Goal: Transaction & Acquisition: Download file/media

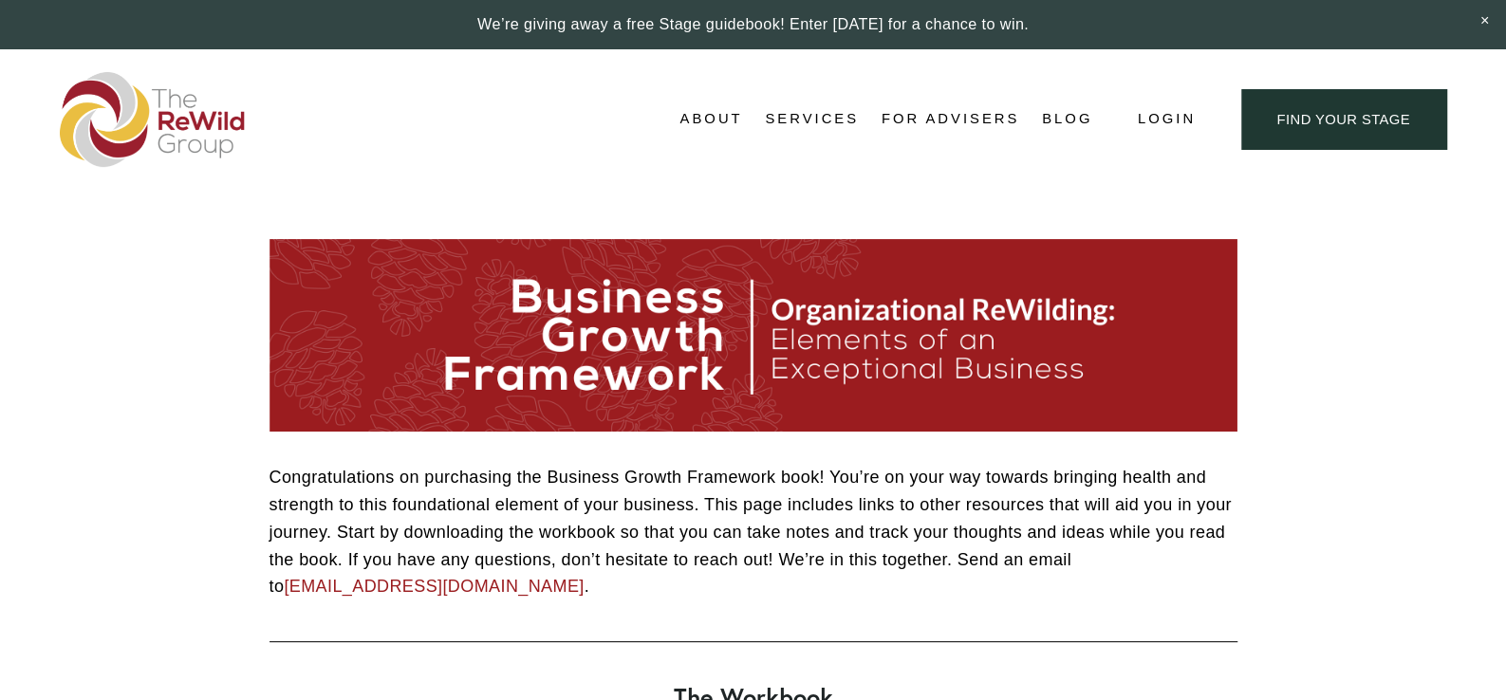
click at [0, 0] on span "Free Resources" at bounding box center [0, 0] width 0 height 0
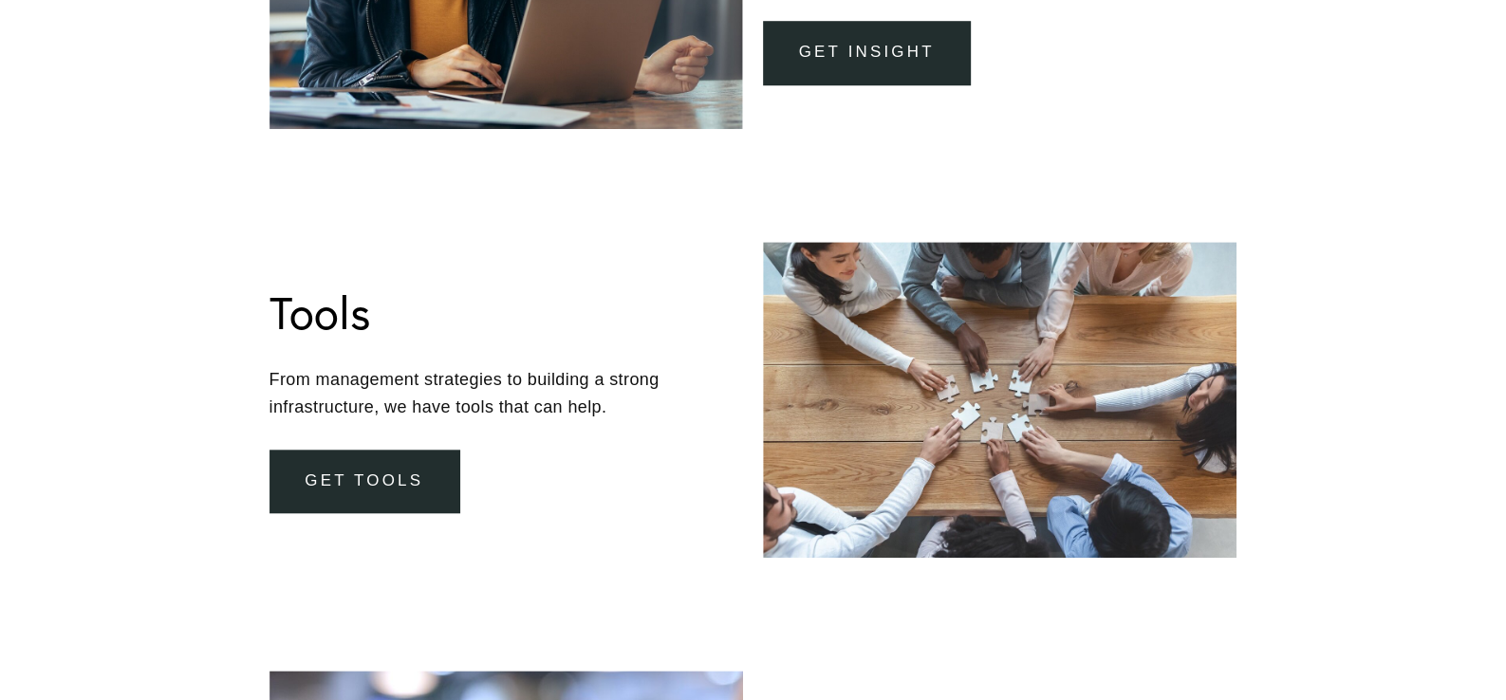
scroll to position [897, 0]
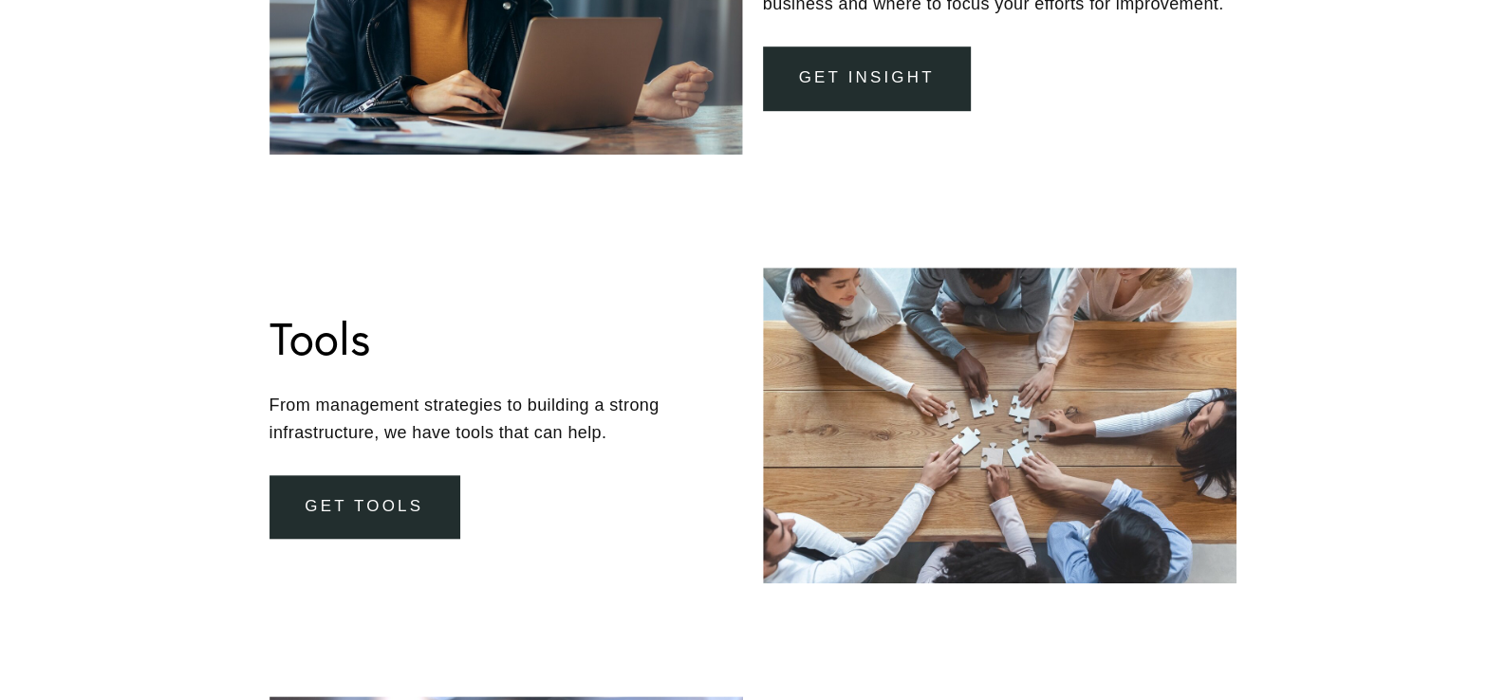
click at [404, 510] on link "Get Tools" at bounding box center [364, 507] width 190 height 64
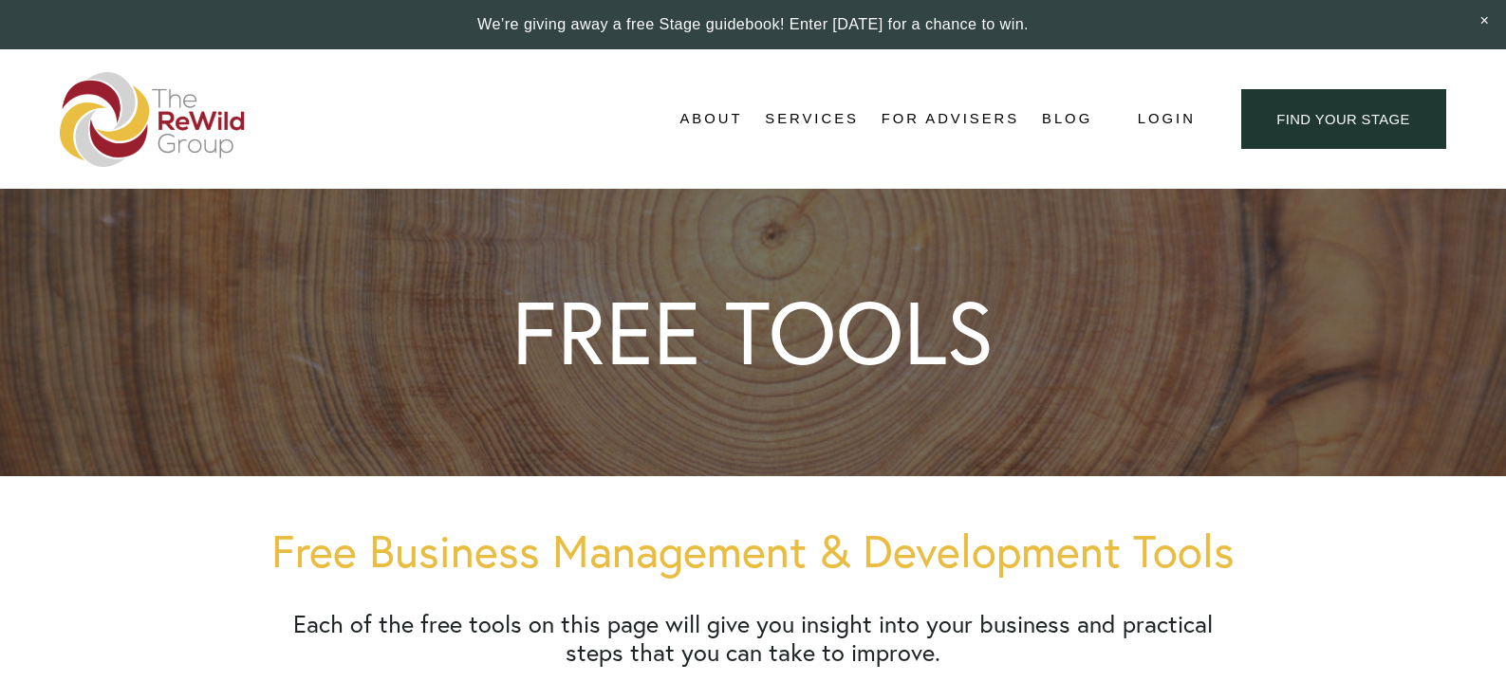
scroll to position [598, 0]
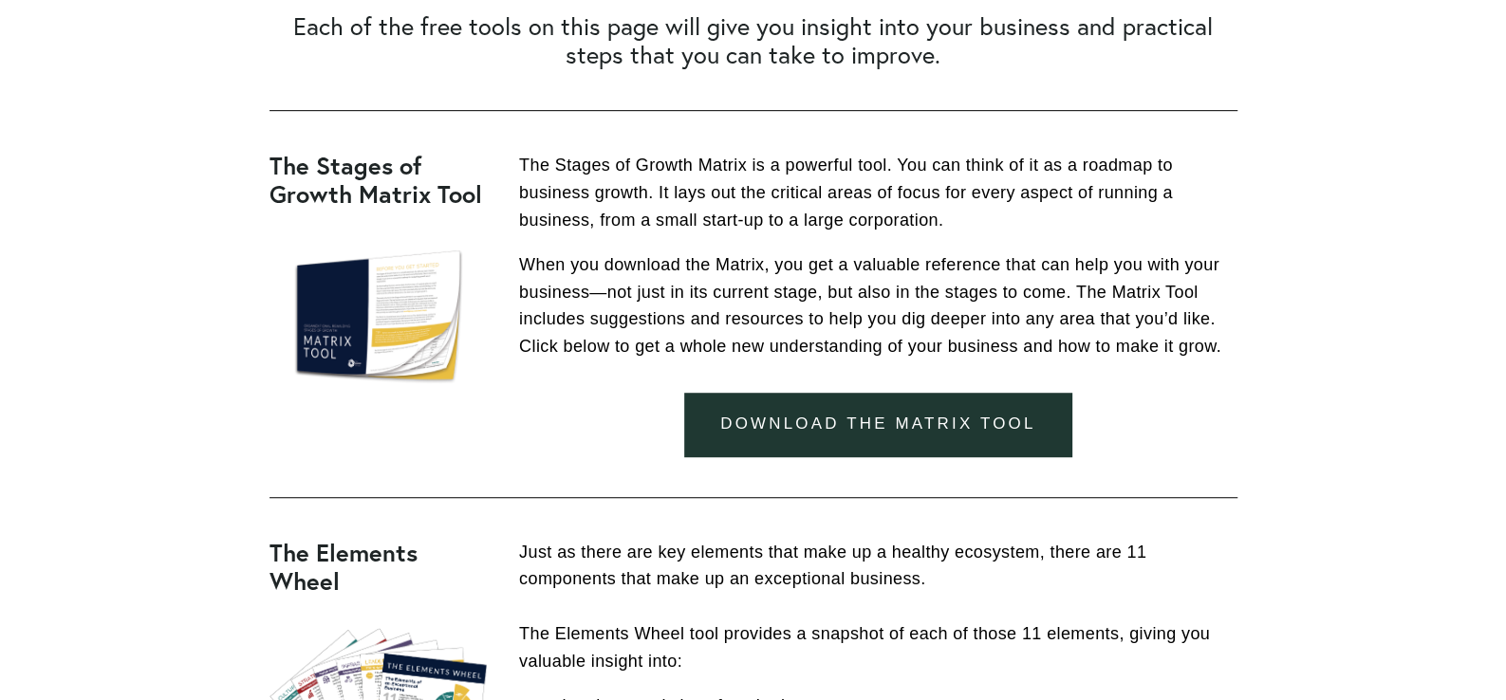
click at [981, 433] on link "download the matrix tool" at bounding box center [877, 425] width 387 height 64
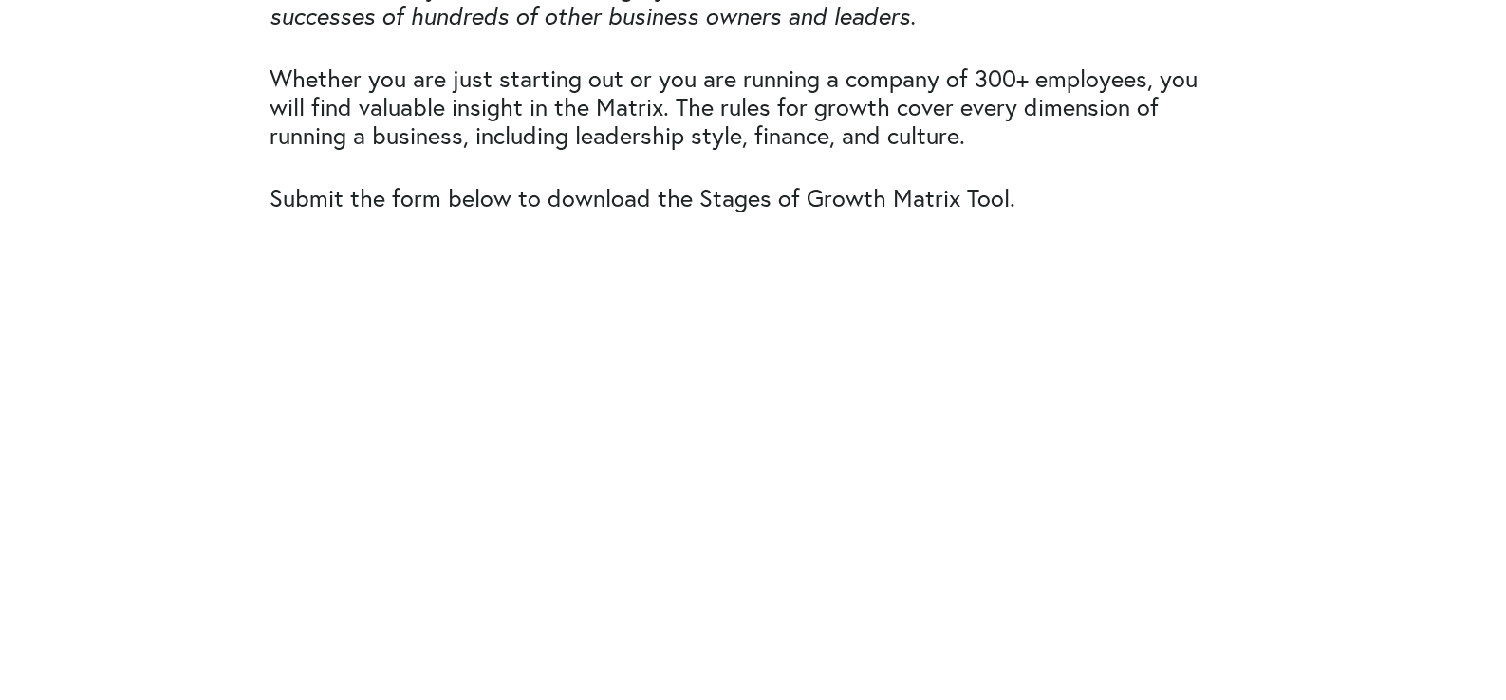
scroll to position [1195, 0]
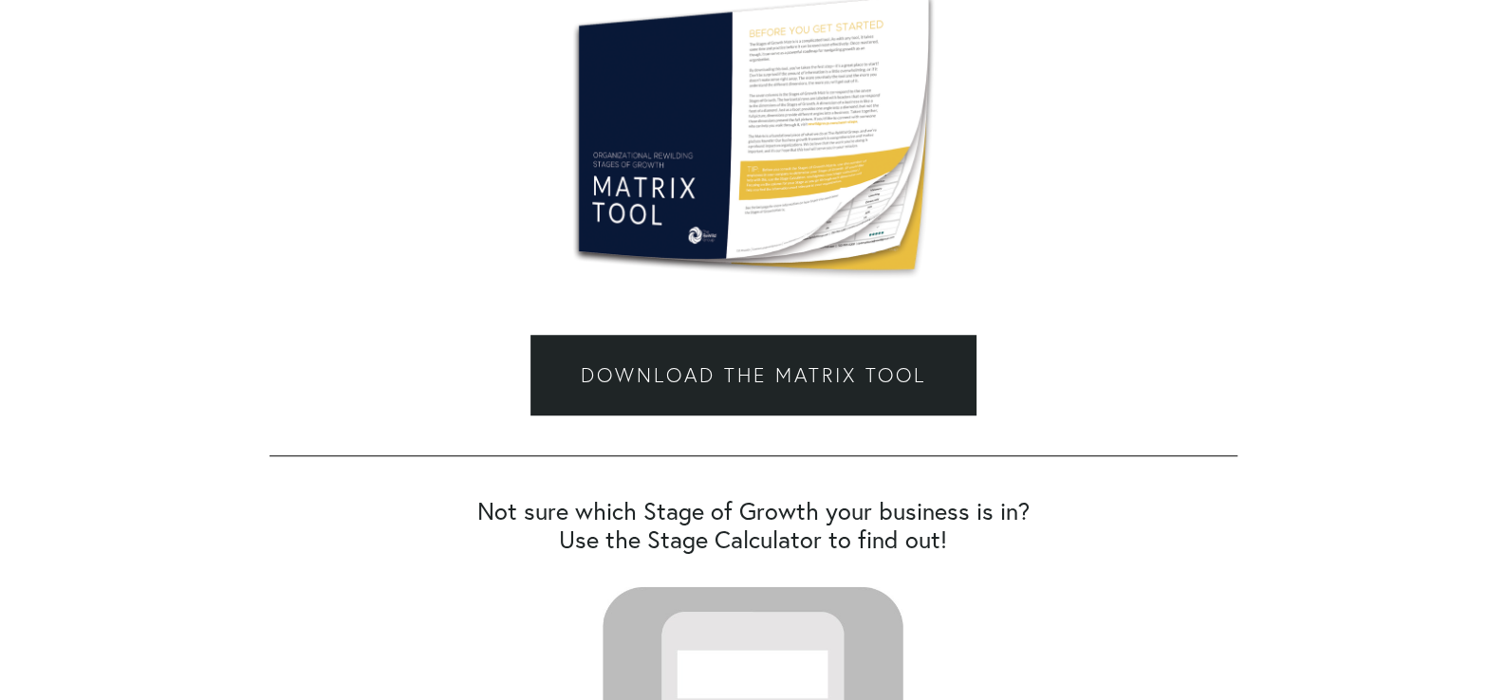
scroll to position [797, 0]
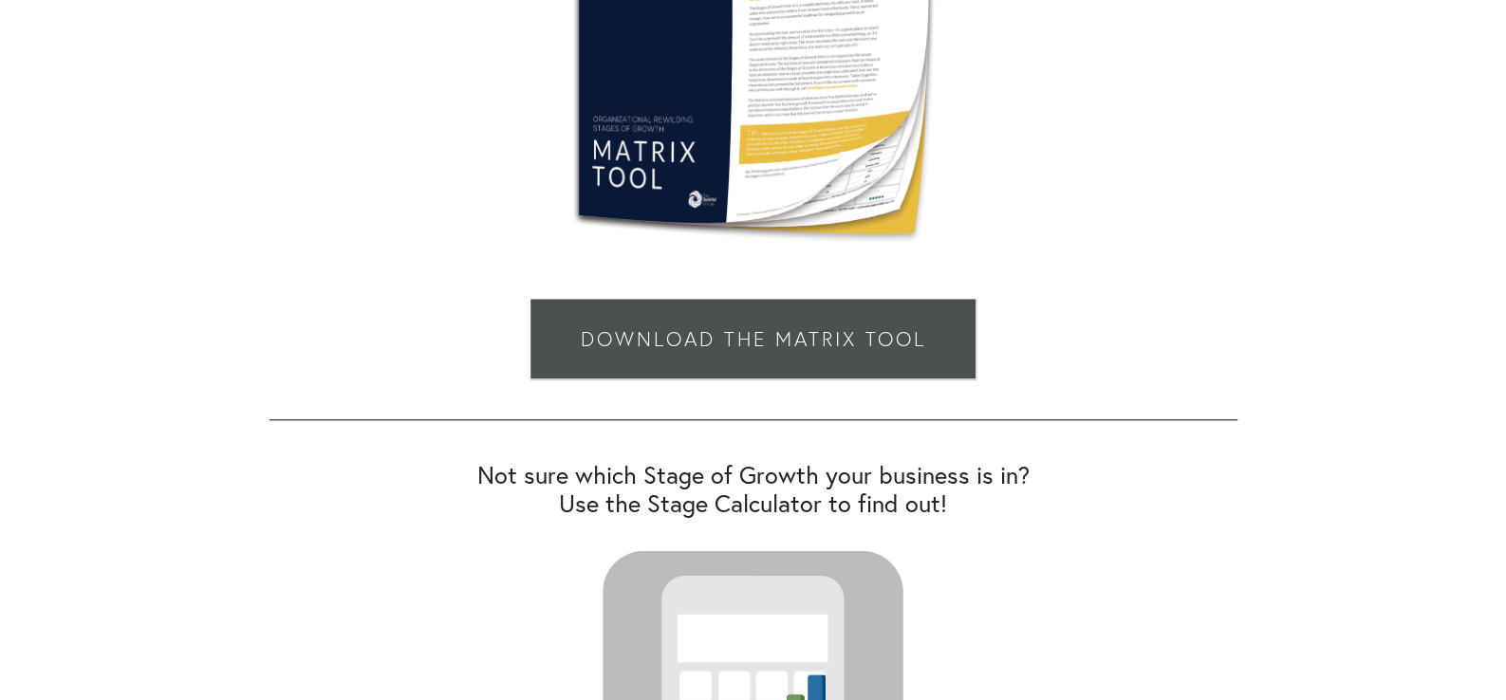
click at [857, 359] on link "Download the Matrix Tool" at bounding box center [752, 339] width 444 height 80
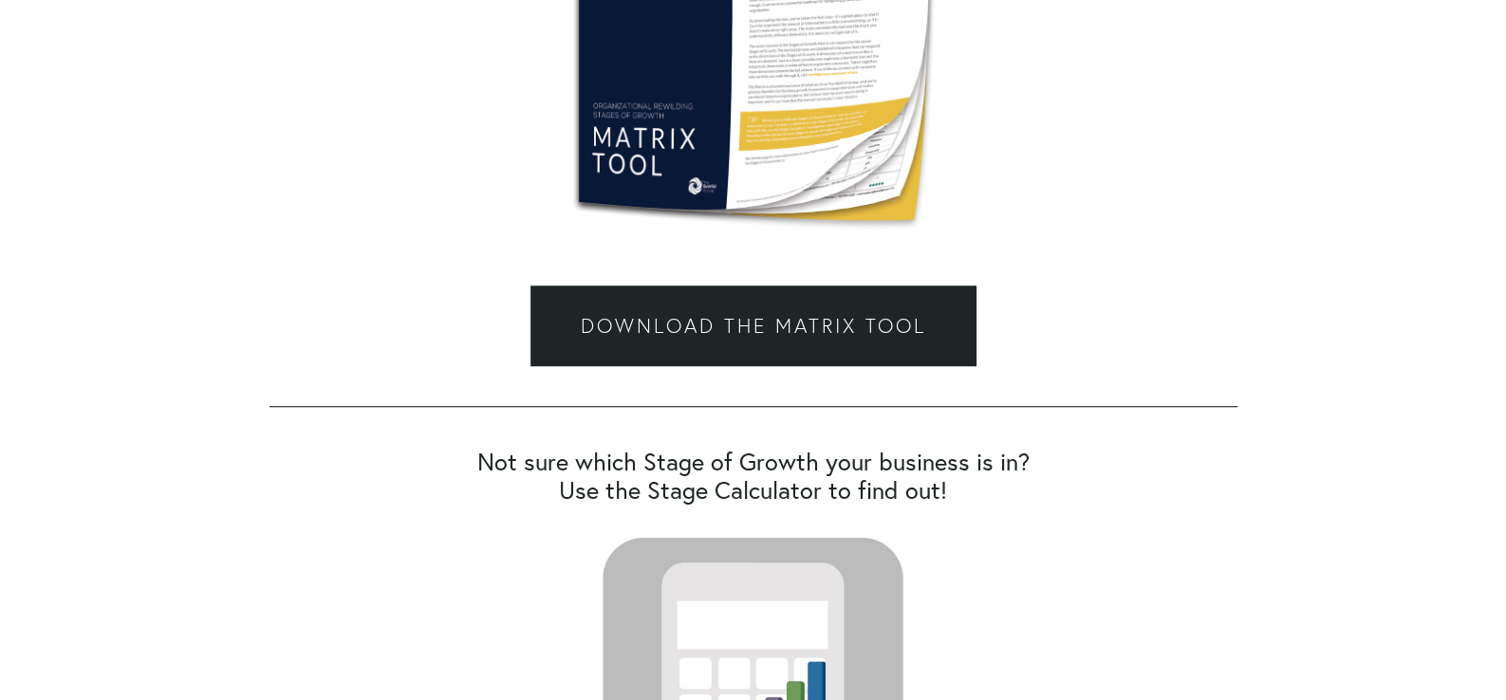
scroll to position [1395, 0]
